Goal: Task Accomplishment & Management: Use online tool/utility

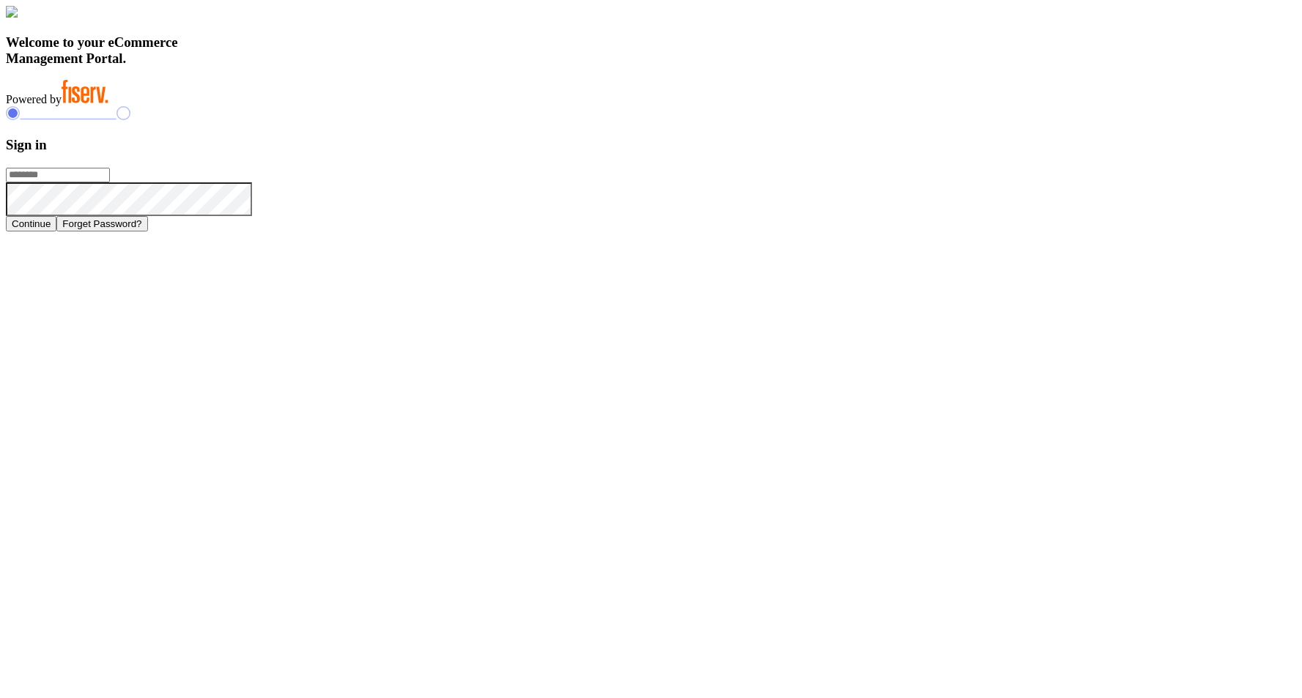
click at [110, 182] on input "text" at bounding box center [58, 175] width 104 height 15
type input "**********"
click at [56, 232] on button "Continue" at bounding box center [31, 223] width 51 height 15
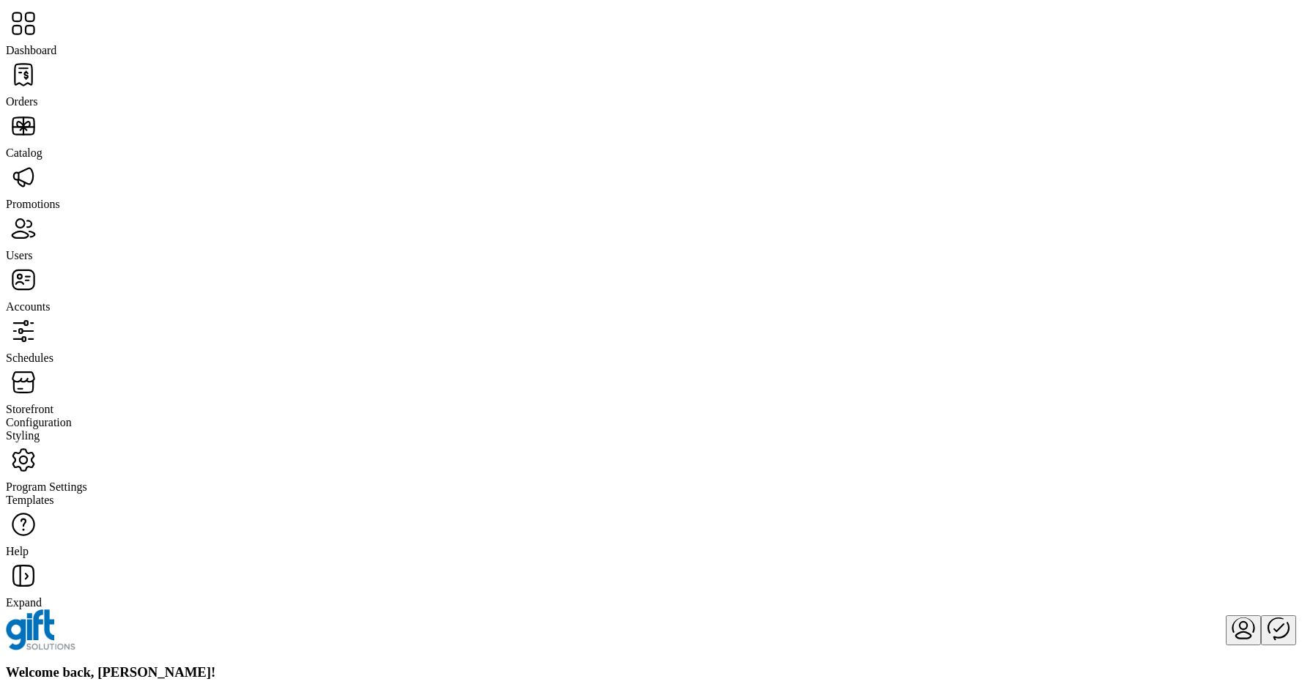
click at [39, 443] on icon at bounding box center [23, 460] width 35 height 35
click at [54, 494] on span "Templates" at bounding box center [30, 500] width 48 height 12
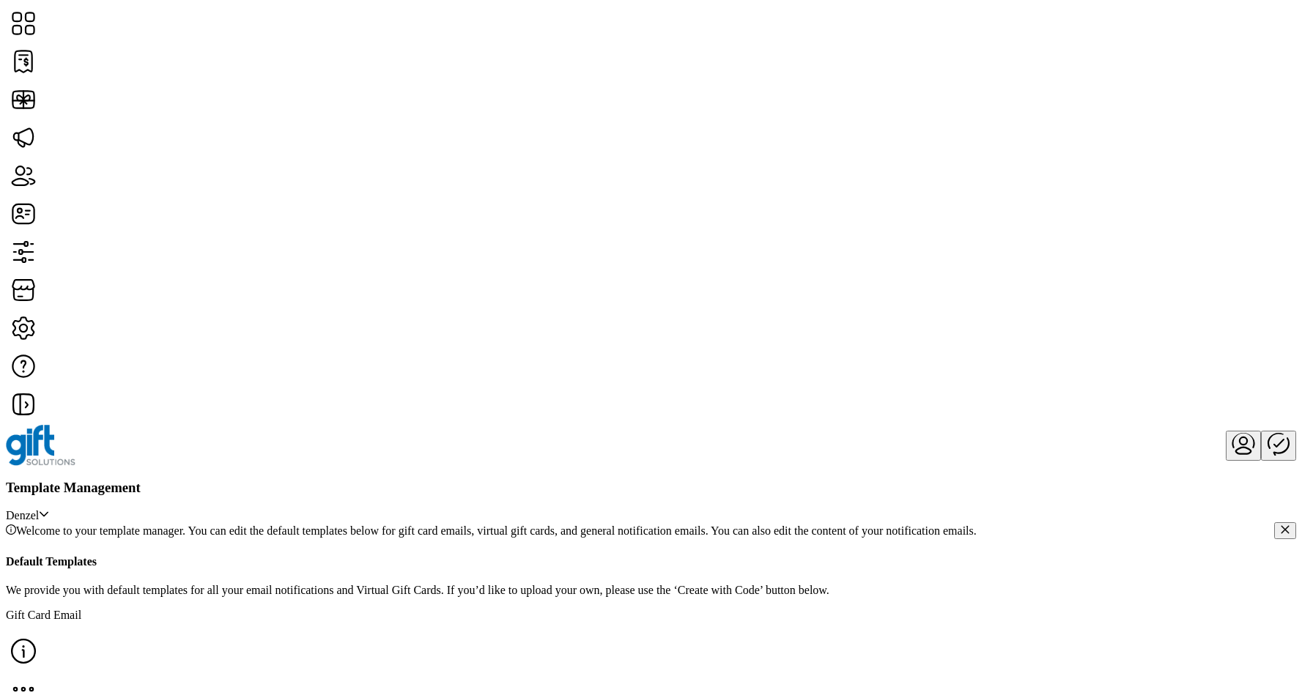
scroll to position [195, 0]
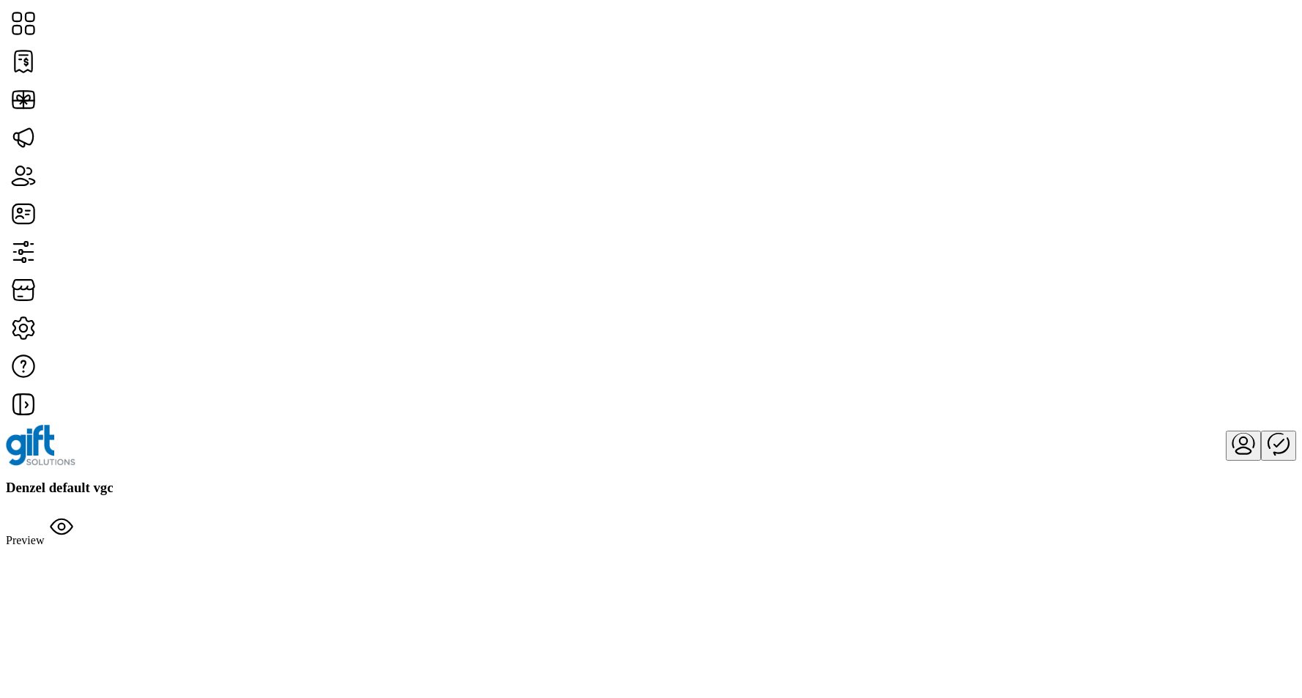
click at [1145, 480] on div "Denzel default vgc Preview" at bounding box center [651, 514] width 1291 height 68
click at [31, 605] on icon "Background color Black" at bounding box center [26, 608] width 7 height 7
click at [473, 480] on div "Denzel default vgc Preview" at bounding box center [651, 514] width 1291 height 68
click at [31, 584] on icon "Text color Black" at bounding box center [26, 587] width 7 height 7
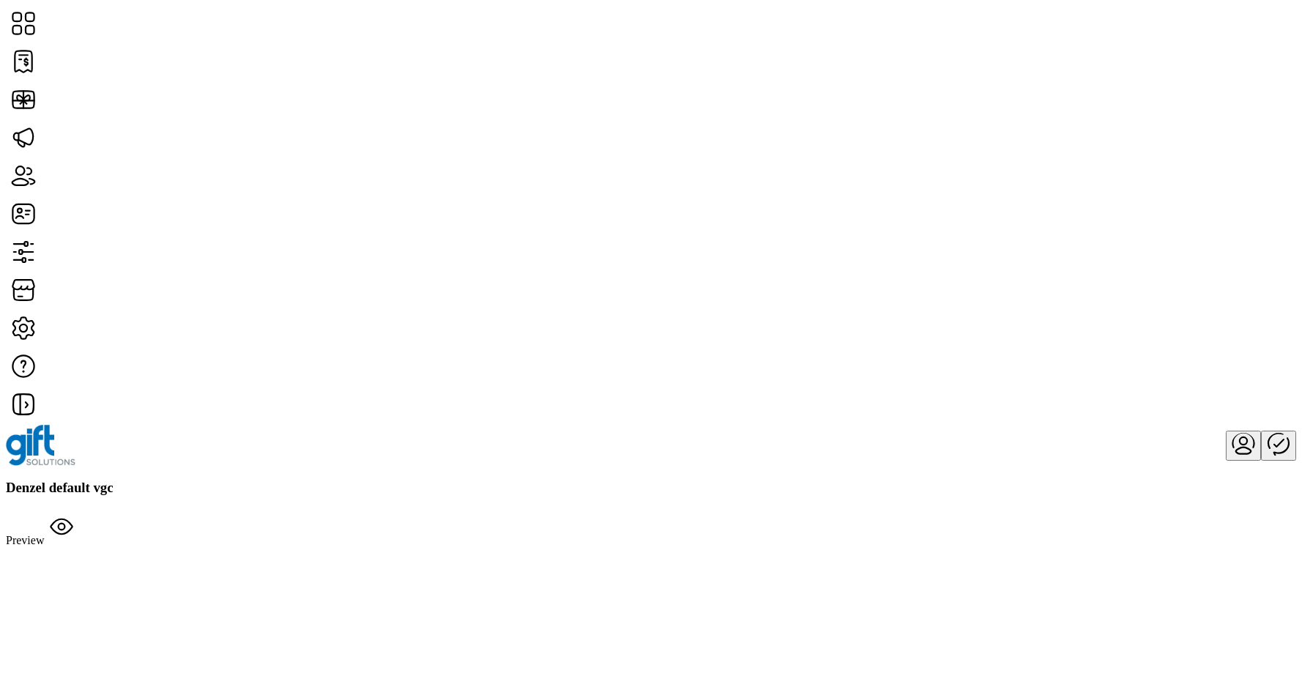
click at [31, 581] on span "Text color Black" at bounding box center [26, 587] width 7 height 12
click at [31, 602] on span "Background color Black" at bounding box center [26, 608] width 7 height 12
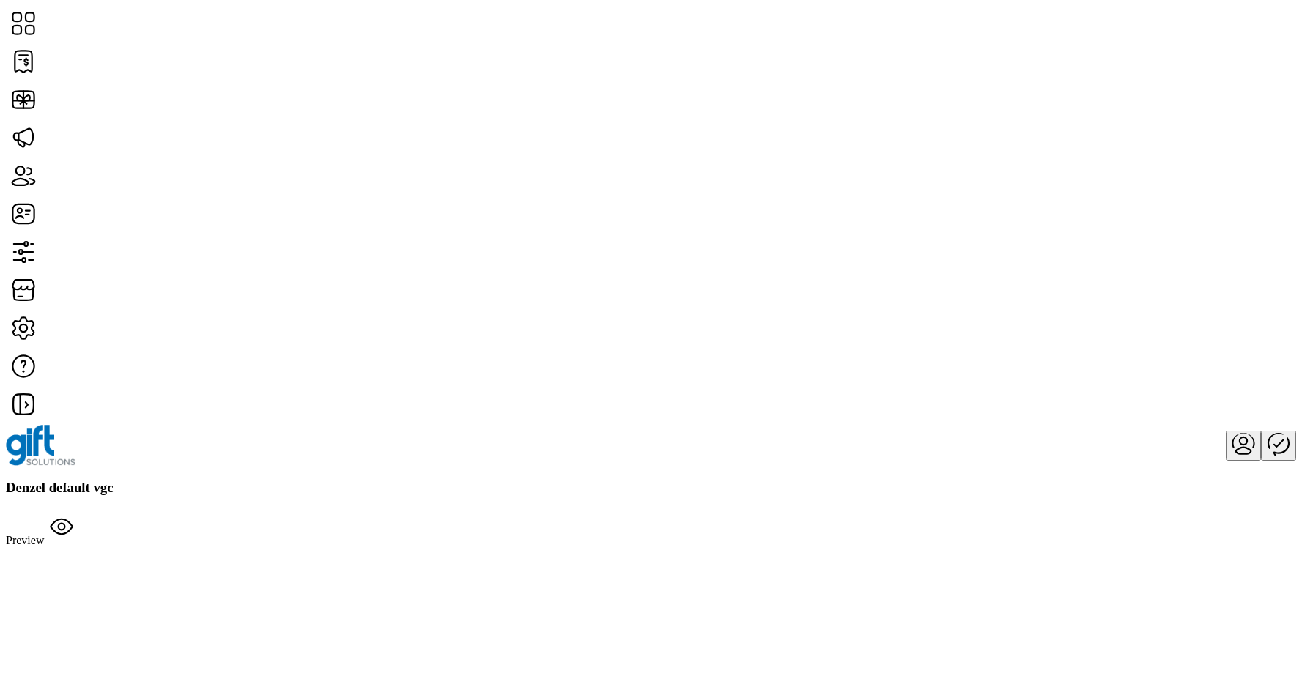
click at [31, 605] on icon "Background color Green" at bounding box center [26, 608] width 7 height 7
